Goal: Check status: Verify the current state of an ongoing process or item

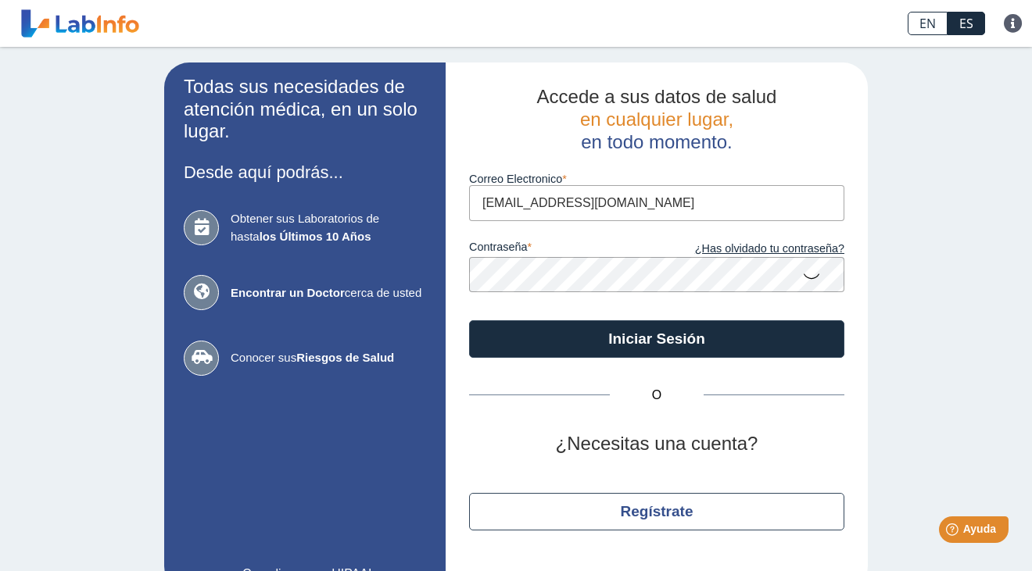
click at [807, 286] on icon at bounding box center [811, 275] width 19 height 30
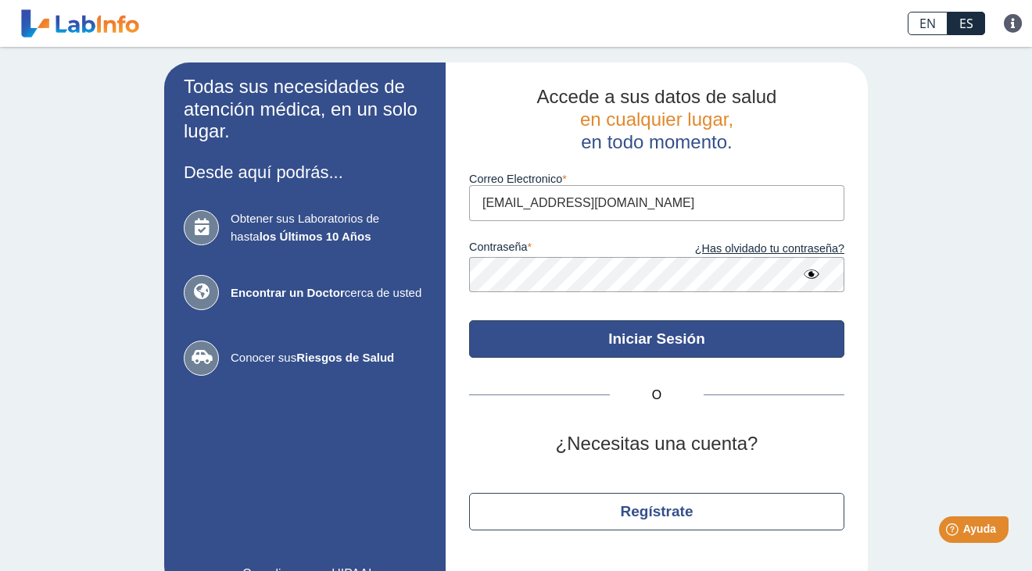
click at [714, 342] on button "Iniciar Sesión" at bounding box center [656, 339] width 375 height 38
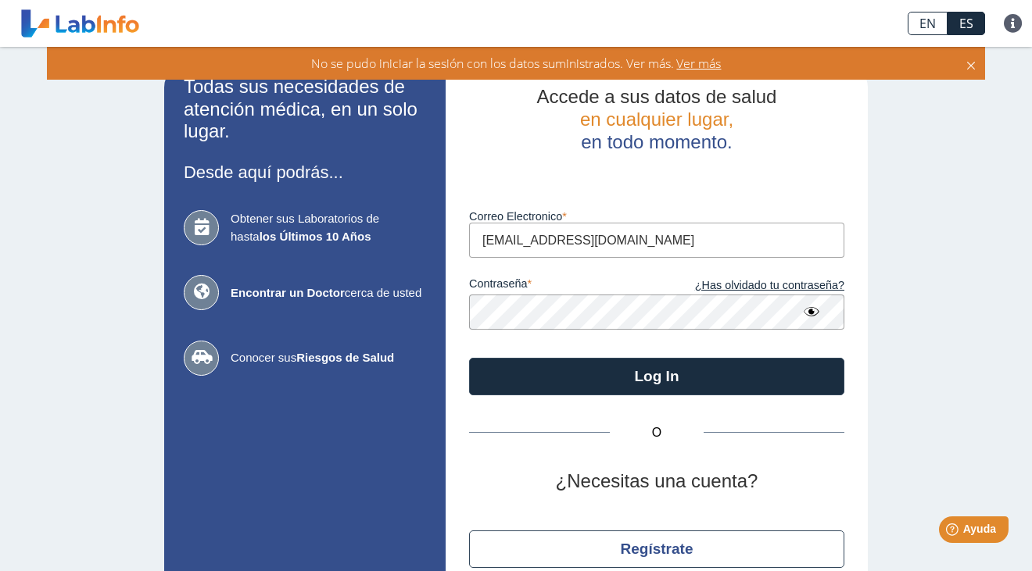
click at [624, 239] on input "[EMAIL_ADDRESS][DOMAIN_NAME]" at bounding box center [656, 240] width 375 height 35
type input "[EMAIL_ADDRESS][DOMAIN_NAME]"
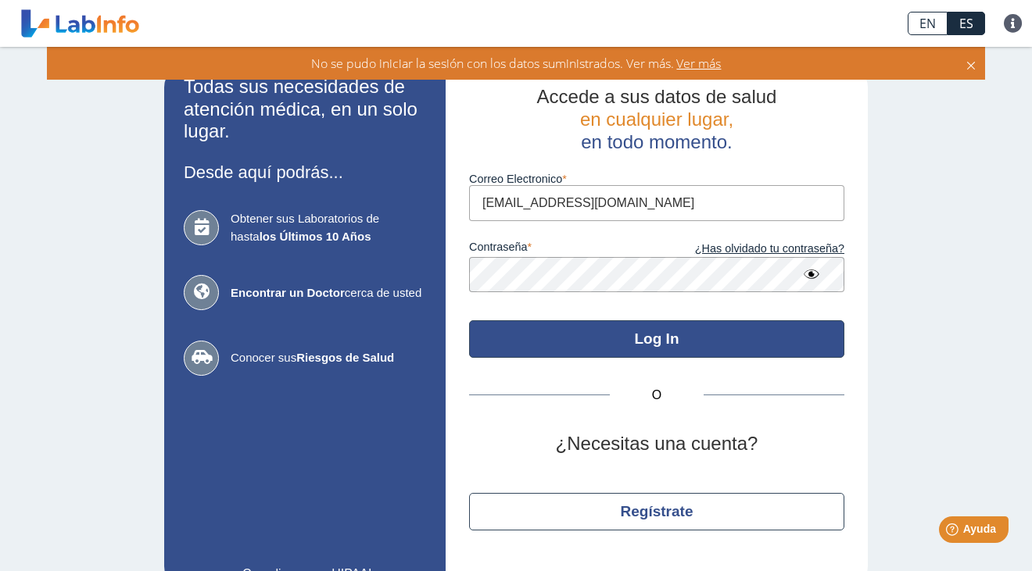
click at [671, 349] on button "Log In" at bounding box center [656, 339] width 375 height 38
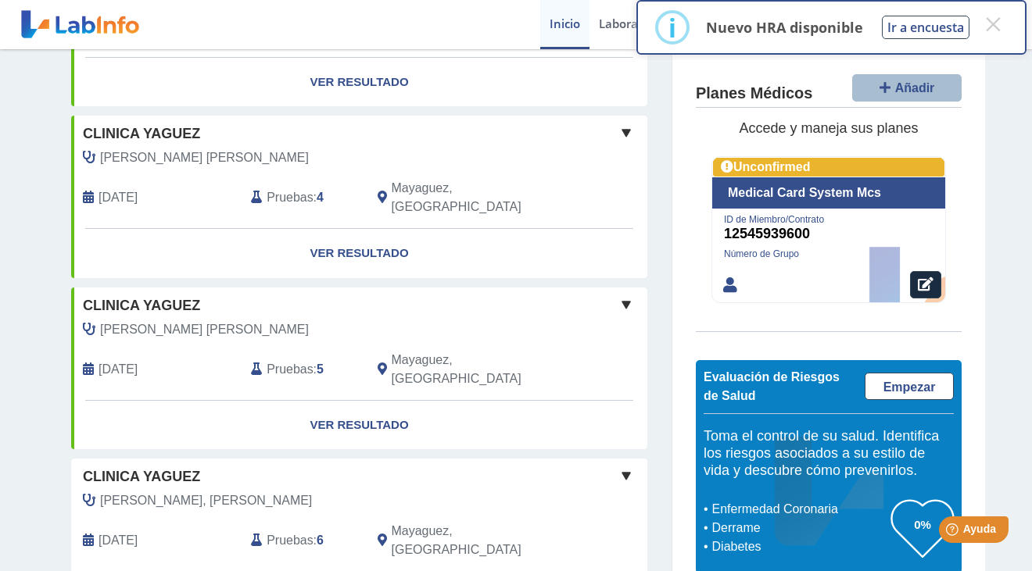
scroll to position [560, 0]
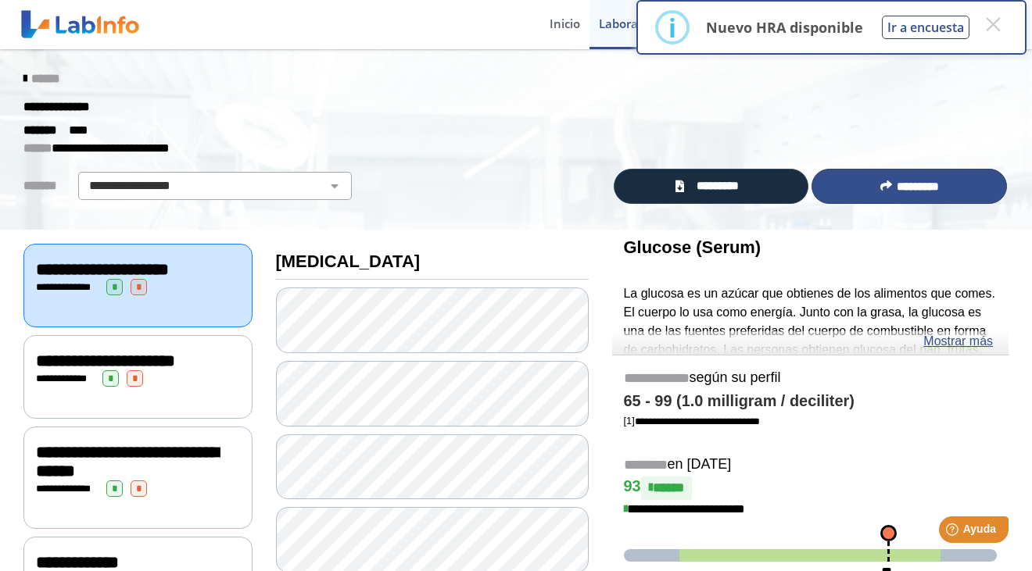
click at [880, 188] on icon at bounding box center [886, 186] width 12 height 12
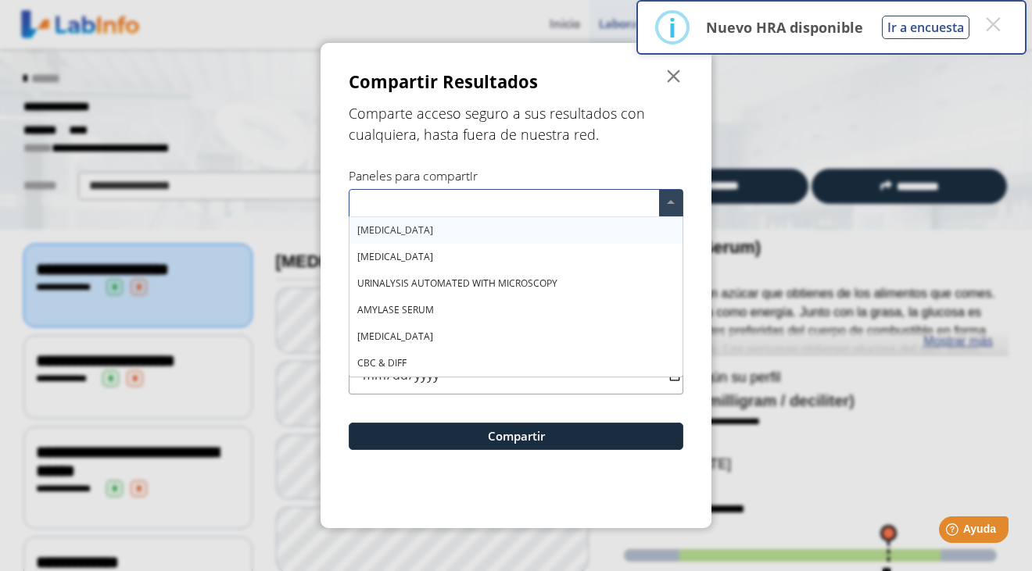
click at [675, 200] on span at bounding box center [670, 203] width 23 height 27
click at [678, 74] on span "" at bounding box center [673, 76] width 19 height 19
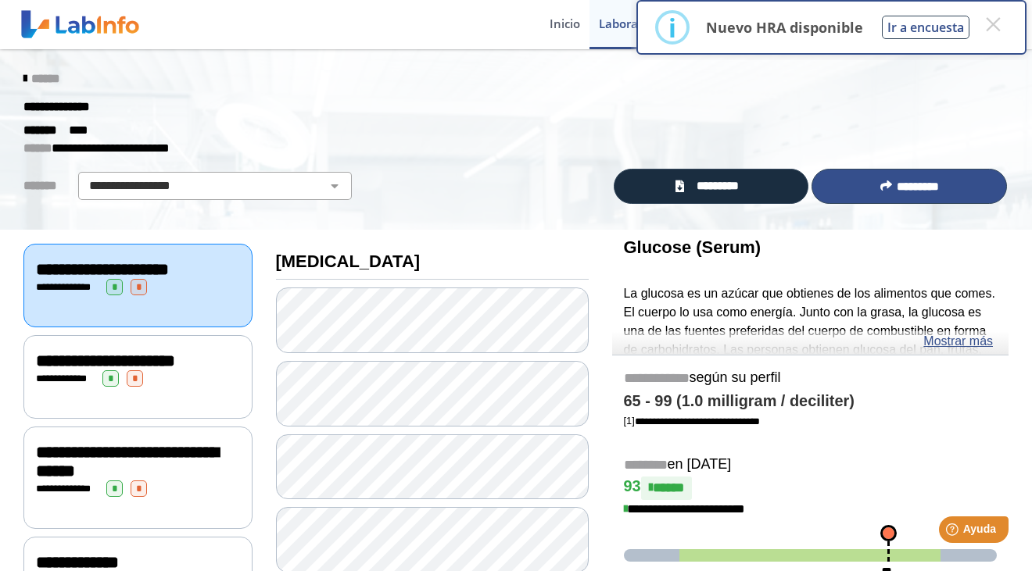
click at [898, 186] on span "*********" at bounding box center [918, 187] width 42 height 12
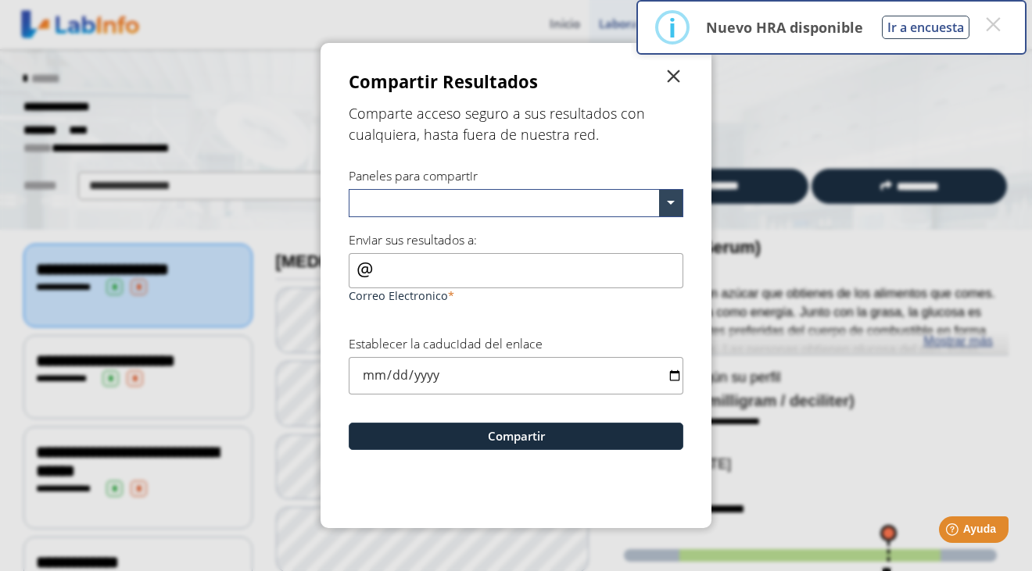
click at [678, 81] on span "" at bounding box center [673, 76] width 19 height 19
